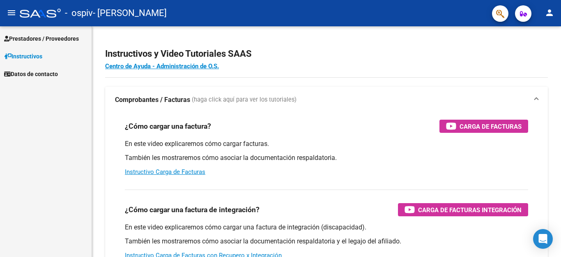
click at [78, 32] on link "Prestadores / Proveedores" at bounding box center [46, 39] width 92 height 18
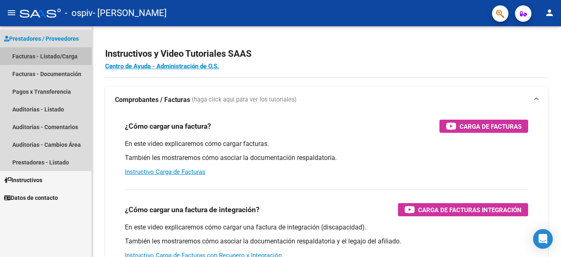
click at [60, 58] on link "Facturas - Listado/Carga" at bounding box center [46, 56] width 92 height 18
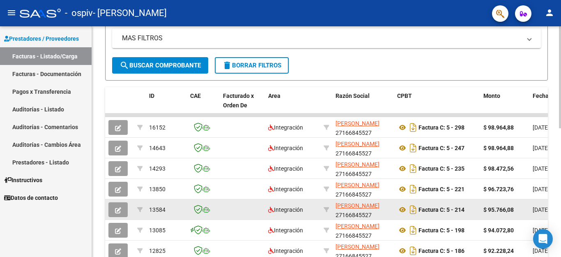
scroll to position [157, 0]
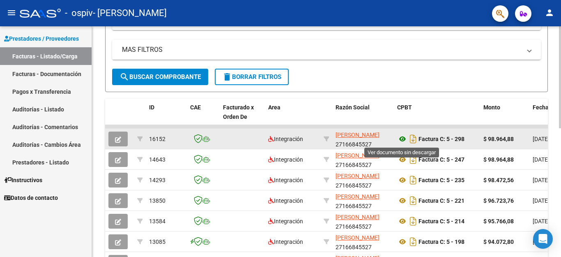
click at [402, 139] on icon at bounding box center [402, 139] width 11 height 10
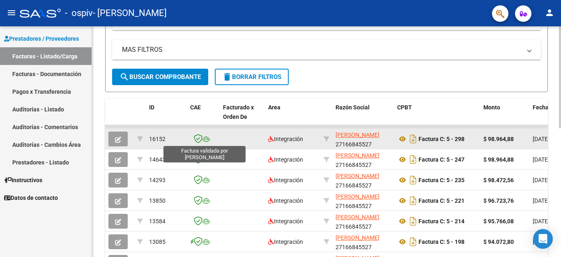
click at [196, 138] on icon at bounding box center [198, 138] width 9 height 9
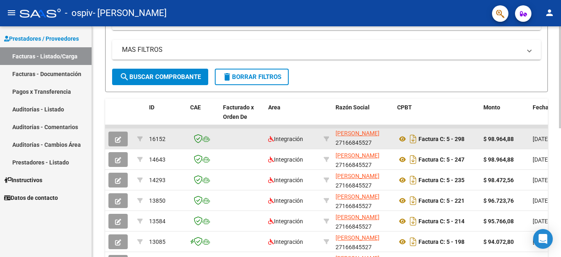
click at [150, 136] on span "16152" at bounding box center [157, 139] width 16 height 7
click at [117, 141] on icon "button" at bounding box center [118, 139] width 6 height 6
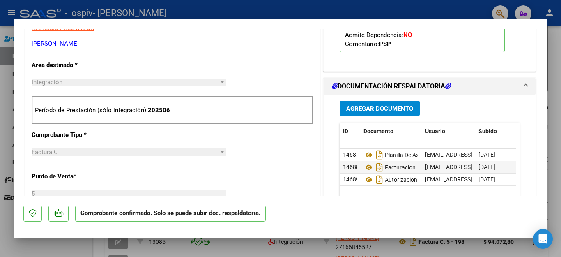
scroll to position [265, 0]
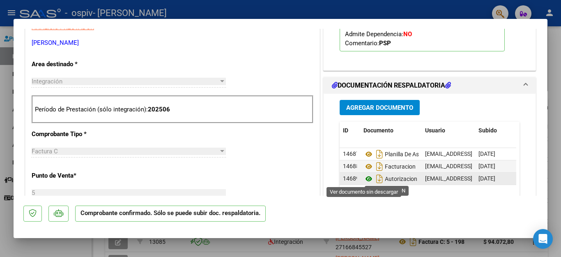
click at [364, 180] on icon at bounding box center [369, 179] width 11 height 10
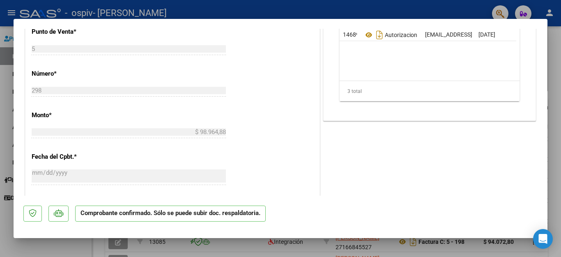
scroll to position [411, 0]
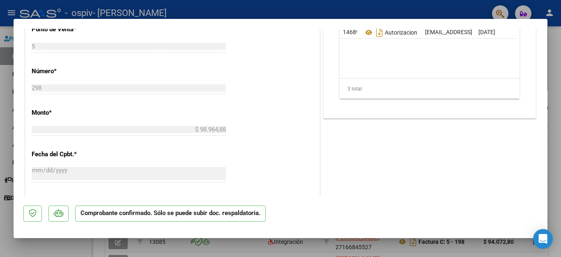
click at [355, 245] on div at bounding box center [280, 128] width 561 height 257
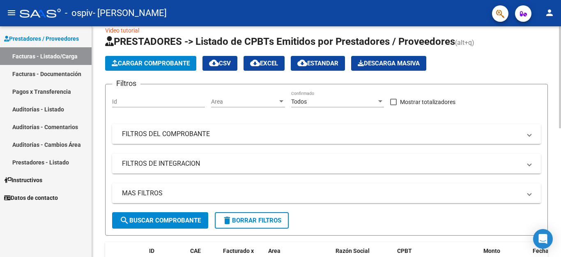
scroll to position [0, 0]
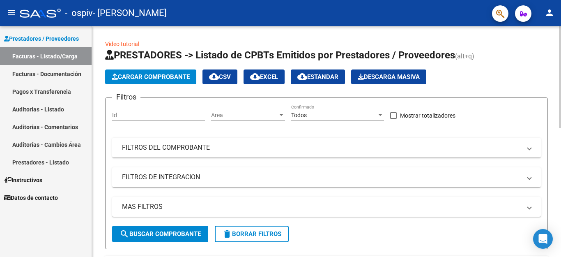
click at [160, 80] on span "Cargar Comprobante" at bounding box center [151, 76] width 78 height 7
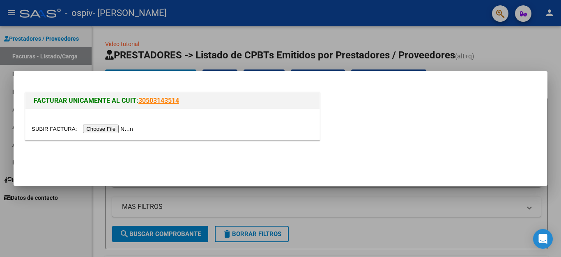
click at [136, 129] on input "file" at bounding box center [84, 129] width 104 height 9
click at [126, 129] on input "file" at bounding box center [84, 129] width 104 height 9
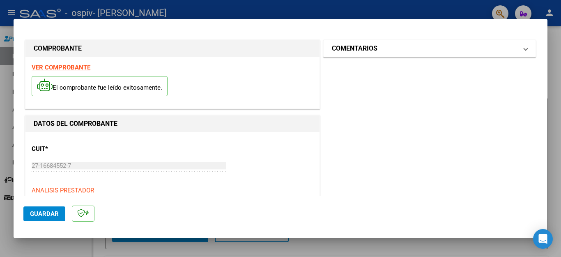
click at [423, 53] on mat-panel-title "COMENTARIOS" at bounding box center [425, 49] width 186 height 10
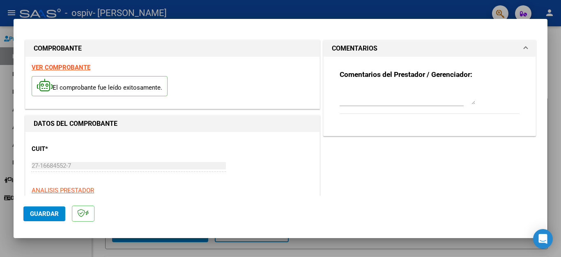
click at [423, 53] on mat-panel-title "COMENTARIOS" at bounding box center [425, 49] width 186 height 10
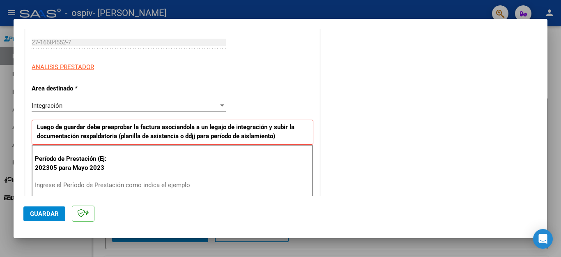
scroll to position [164, 0]
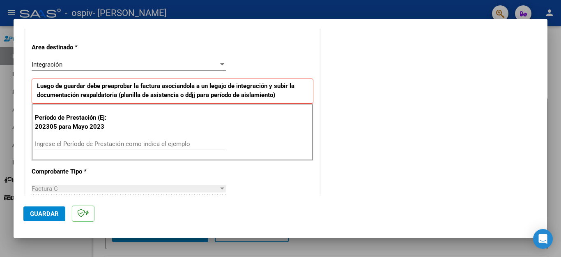
click at [117, 142] on input "Ingrese el Período de Prestación como indica el ejemplo" at bounding box center [130, 143] width 190 height 7
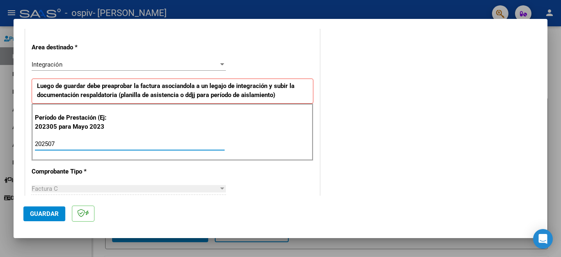
type input "202507"
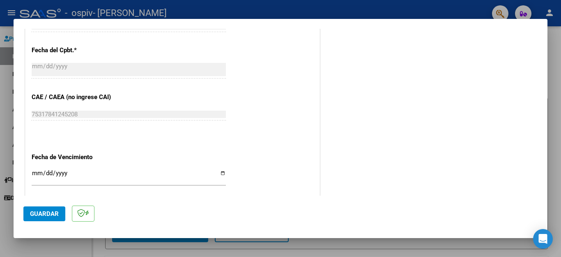
scroll to position [531, 0]
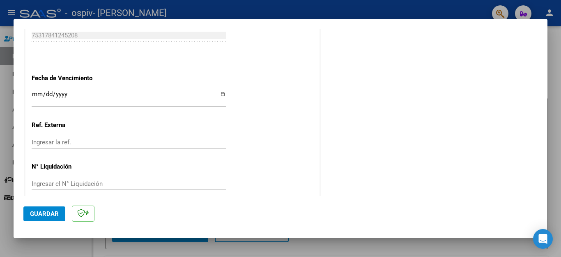
click at [52, 212] on span "Guardar" at bounding box center [44, 213] width 29 height 7
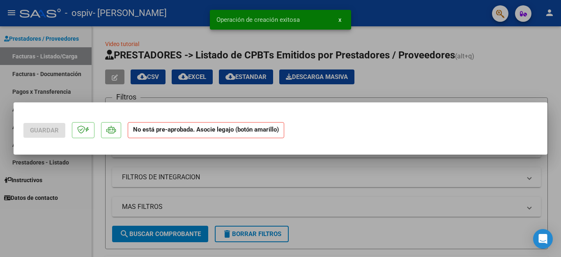
scroll to position [0, 0]
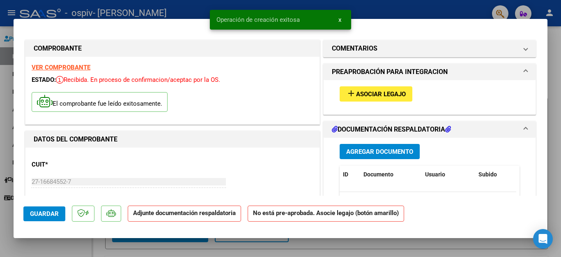
click at [384, 99] on button "add Asociar Legajo" at bounding box center [376, 93] width 73 height 15
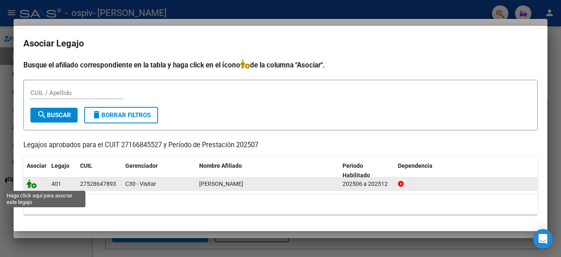
click at [31, 184] on icon at bounding box center [32, 183] width 10 height 9
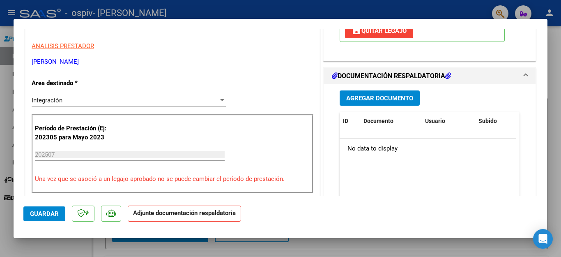
scroll to position [164, 0]
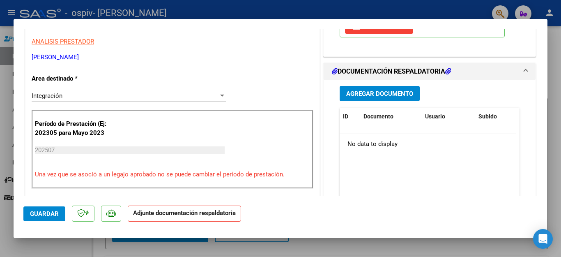
click at [401, 96] on span "Agregar Documento" at bounding box center [379, 93] width 67 height 7
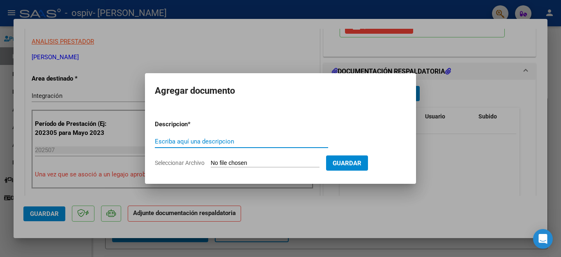
click at [261, 142] on input "Escriba aquí una descripcion" at bounding box center [241, 141] width 173 height 7
type input "Planilla de asistencia"
click at [280, 161] on input "Seleccionar Archivo" at bounding box center [265, 163] width 109 height 8
type input "C:\fakepath\Fra julio 2025-0304.pdf"
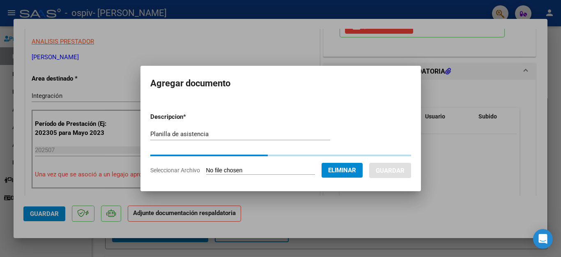
click at [335, 167] on span "Eliminar" at bounding box center [342, 169] width 28 height 7
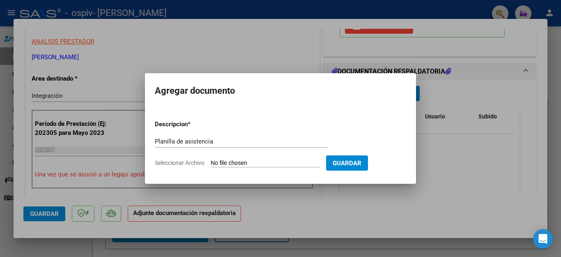
click at [289, 163] on input "Seleccionar Archivo" at bounding box center [265, 163] width 109 height 8
type input "C:\fakepath\Planilla de asistencia- [PERSON_NAME].pdf"
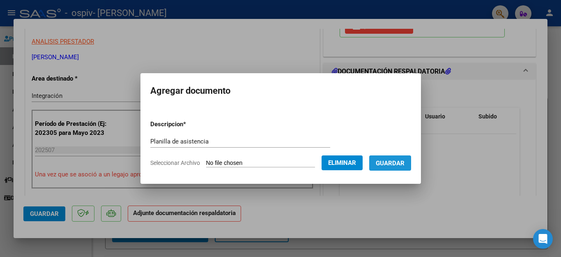
click at [398, 160] on span "Guardar" at bounding box center [390, 162] width 29 height 7
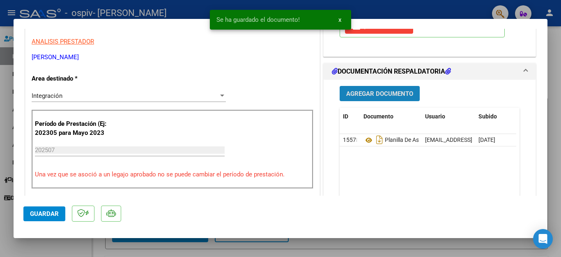
click at [359, 94] on span "Agregar Documento" at bounding box center [379, 93] width 67 height 7
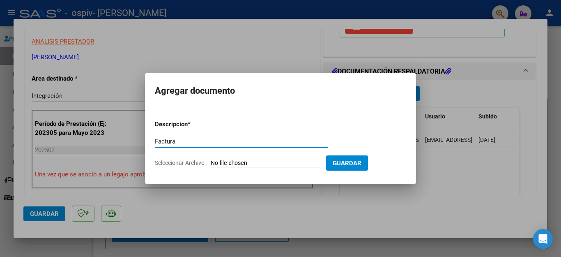
type input "Factura"
click at [243, 162] on input "Seleccionar Archivo" at bounding box center [265, 163] width 109 height 8
type input "C:\fakepath\Fra julio 2025-0304.pdf"
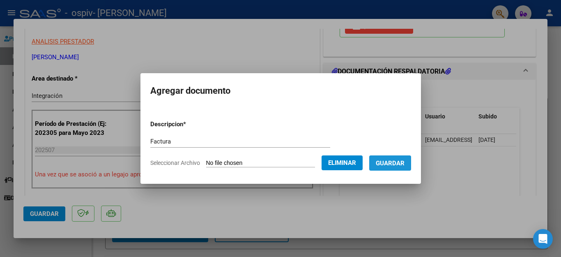
click at [394, 159] on button "Guardar" at bounding box center [390, 162] width 42 height 15
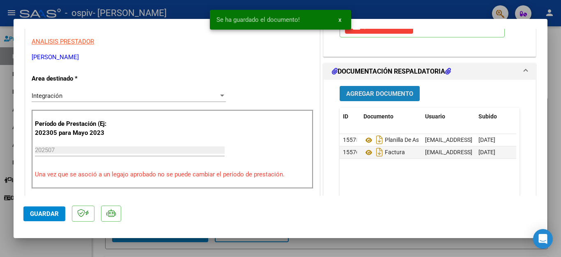
click at [369, 93] on span "Agregar Documento" at bounding box center [379, 93] width 67 height 7
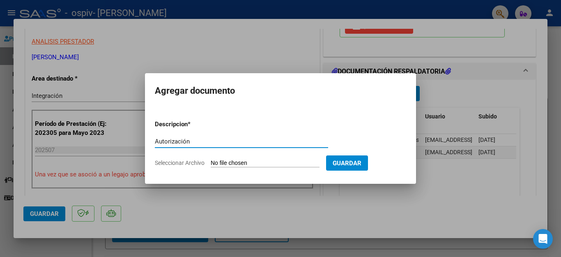
type input "Autorización"
click at [257, 164] on input "Seleccionar Archivo" at bounding box center [265, 163] width 109 height 8
type input "C:\fakepath\AUTORIZACION.jpg"
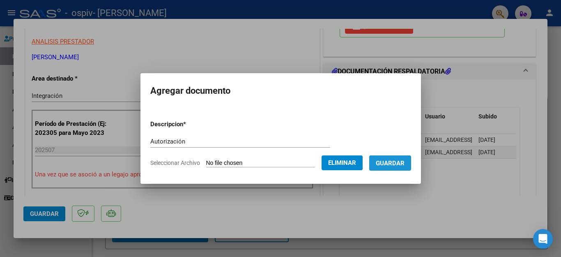
click at [397, 160] on span "Guardar" at bounding box center [390, 162] width 29 height 7
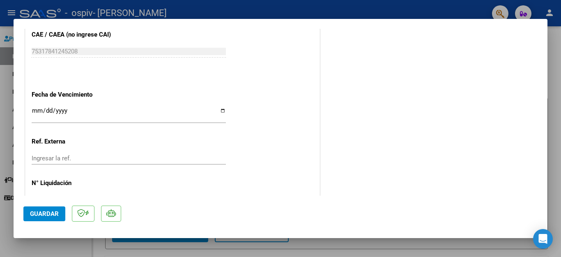
scroll to position [559, 0]
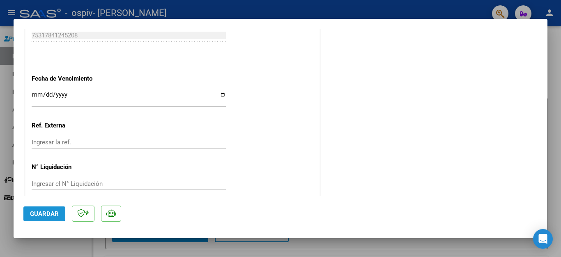
click at [39, 211] on span "Guardar" at bounding box center [44, 213] width 29 height 7
click at [52, 211] on span "Guardar" at bounding box center [44, 213] width 29 height 7
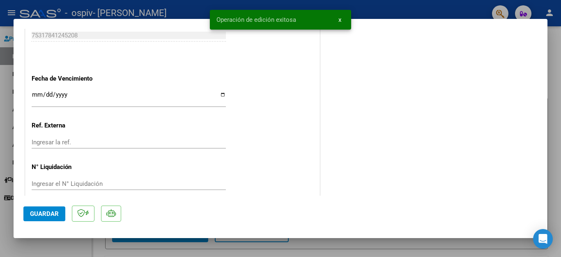
click at [82, 241] on div at bounding box center [280, 128] width 561 height 257
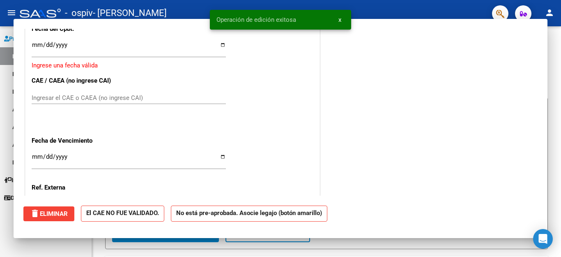
scroll to position [0, 0]
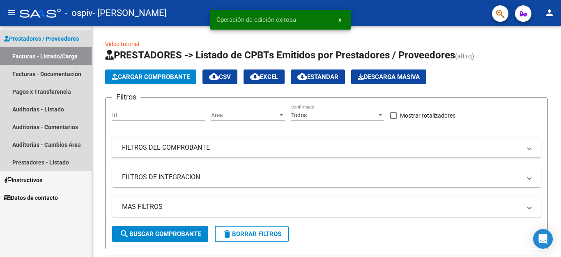
click at [73, 54] on link "Facturas - Listado/Carga" at bounding box center [46, 56] width 92 height 18
click at [72, 70] on link "Facturas - Documentación" at bounding box center [46, 74] width 92 height 18
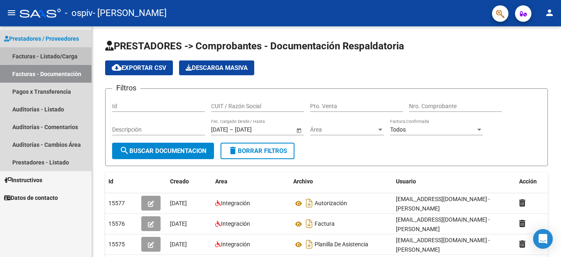
click at [31, 48] on link "Facturas - Listado/Carga" at bounding box center [46, 56] width 92 height 18
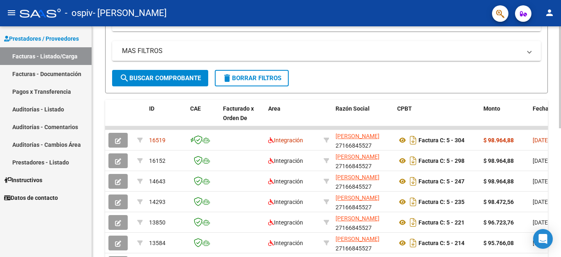
scroll to position [157, 0]
